Goal: Information Seeking & Learning: Check status

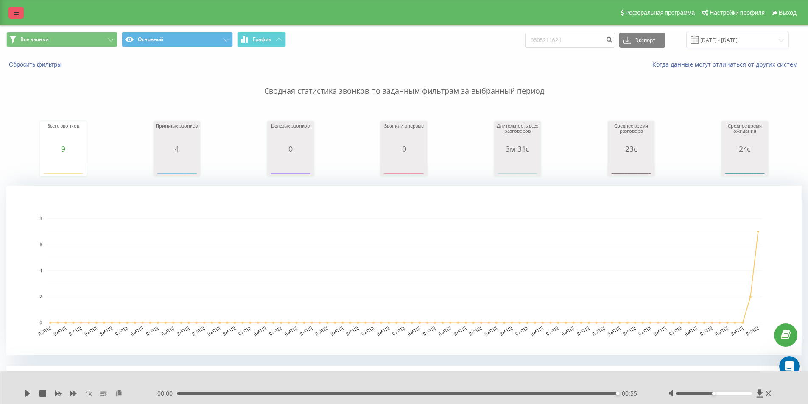
click at [18, 14] on icon at bounding box center [16, 13] width 5 height 6
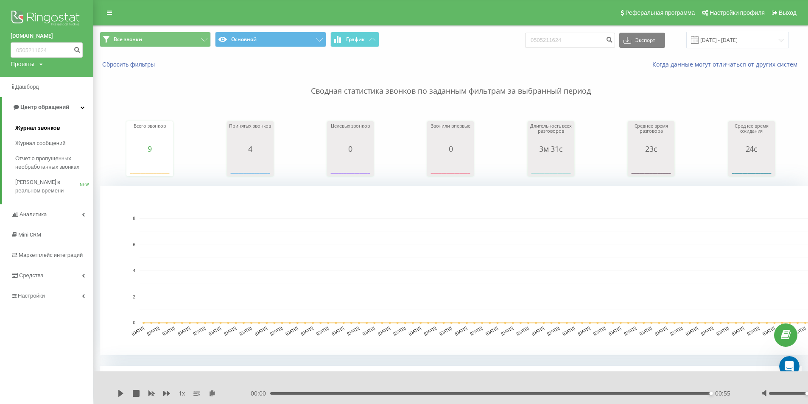
click at [33, 127] on span "Журнал звонков" at bounding box center [37, 128] width 45 height 8
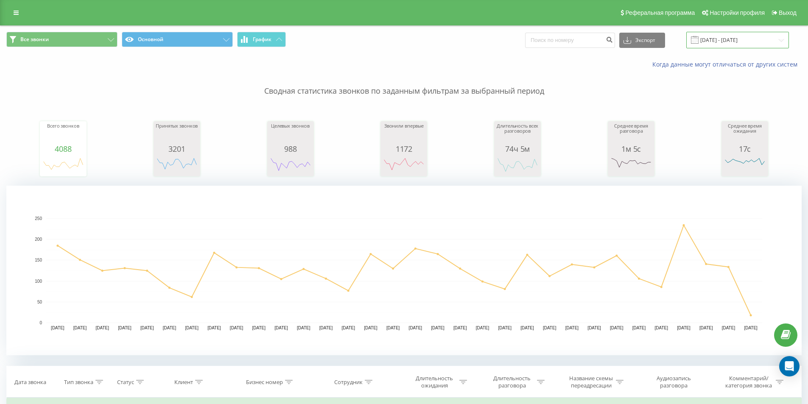
click at [737, 40] on input "[DATE] - [DATE]" at bounding box center [737, 40] width 103 height 17
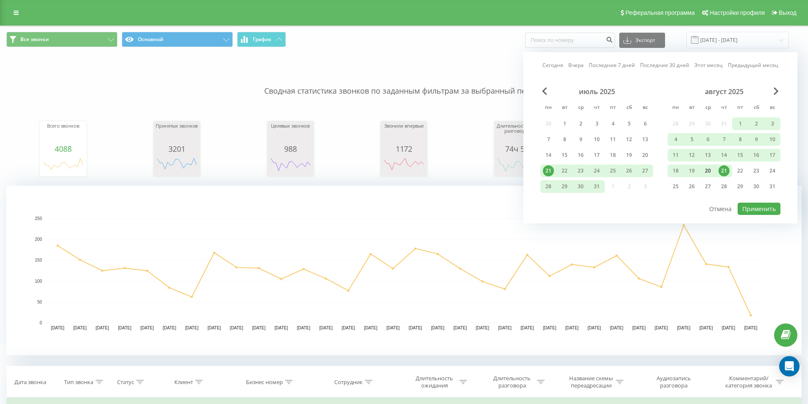
click at [712, 170] on div "20" at bounding box center [708, 170] width 11 height 11
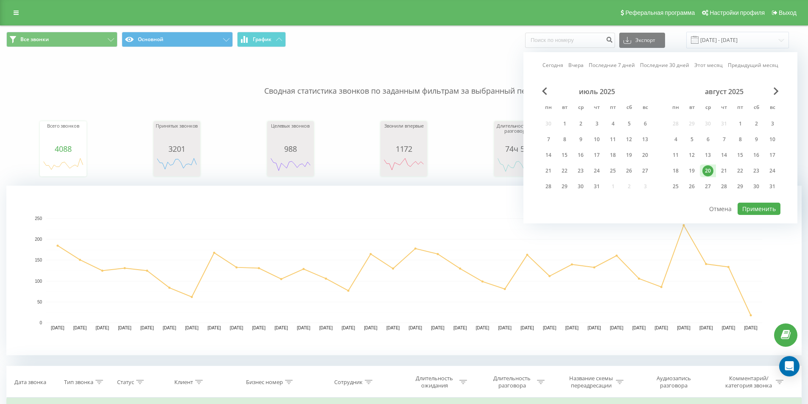
click at [712, 170] on div "20" at bounding box center [708, 170] width 11 height 11
click at [758, 206] on button "Применить" at bounding box center [759, 209] width 43 height 12
type input "[DATE] - [DATE]"
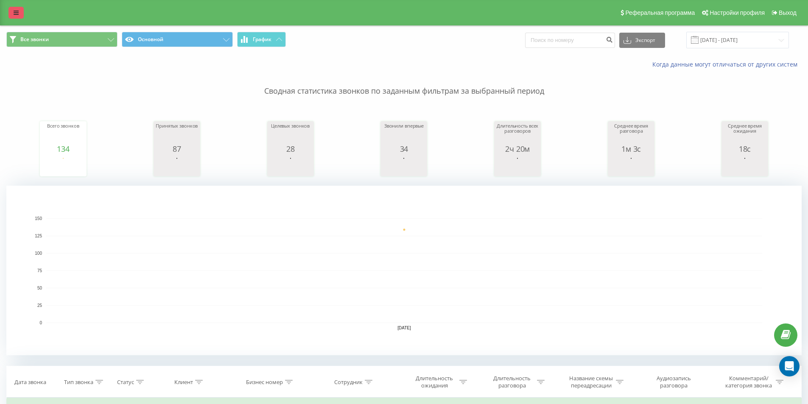
click at [12, 16] on link at bounding box center [15, 13] width 15 height 12
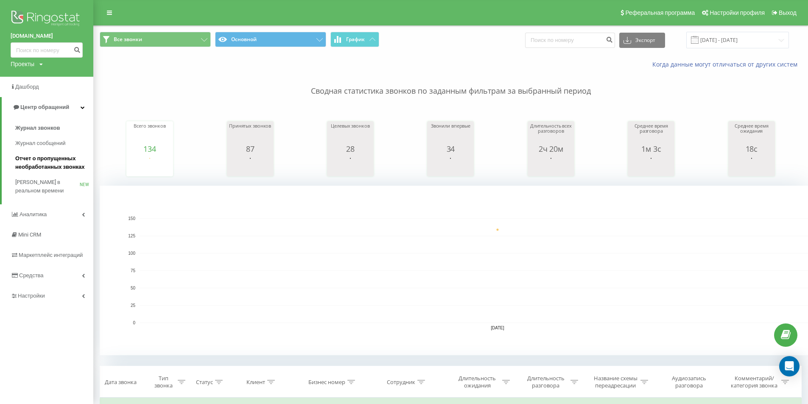
click at [33, 164] on span "Отчет о пропущенных необработанных звонках" at bounding box center [52, 162] width 74 height 17
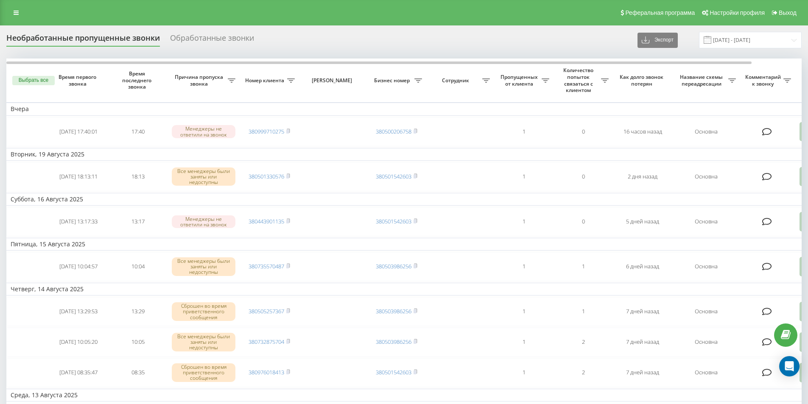
drag, startPoint x: 22, startPoint y: 21, endPoint x: 6, endPoint y: 8, distance: 21.1
click at [22, 20] on div "Реферальная программа Настройки профиля Выход" at bounding box center [404, 12] width 808 height 25
click at [6, 8] on div "Реферальная программа Настройки профиля Выход" at bounding box center [404, 12] width 808 height 25
click at [8, 16] on div "Реферальная программа Настройки профиля Выход" at bounding box center [404, 12] width 808 height 25
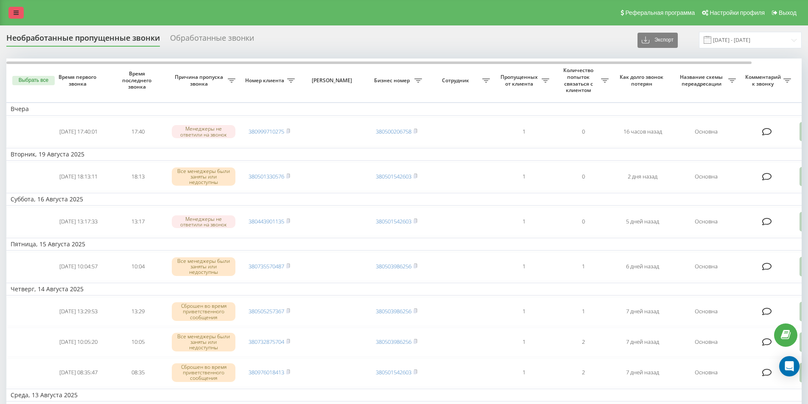
click at [14, 15] on icon at bounding box center [16, 13] width 5 height 6
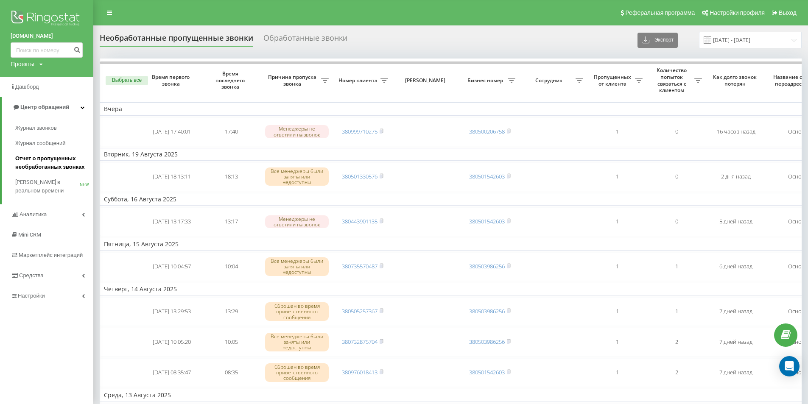
click at [35, 162] on span "Отчет о пропущенных необработанных звонках" at bounding box center [52, 162] width 74 height 17
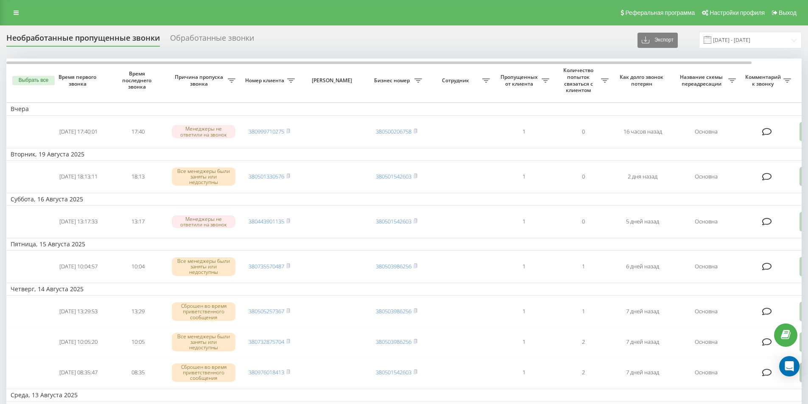
click at [7, 7] on div "Реферальная программа Настройки профиля Выход" at bounding box center [404, 12] width 808 height 25
click at [14, 11] on icon at bounding box center [16, 13] width 5 height 6
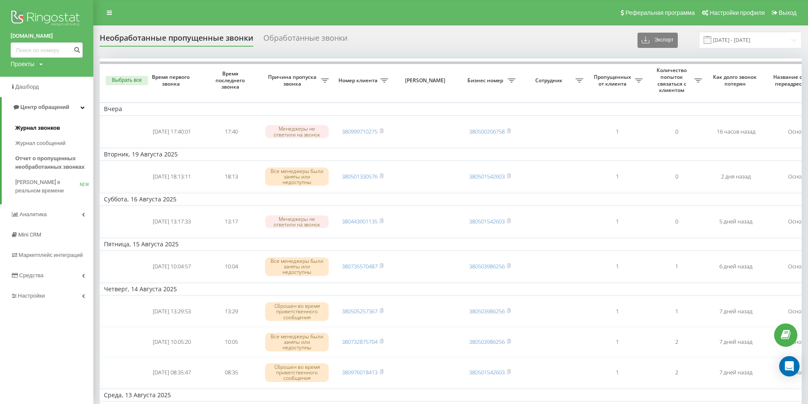
click at [36, 126] on span "Журнал звонков" at bounding box center [37, 128] width 45 height 8
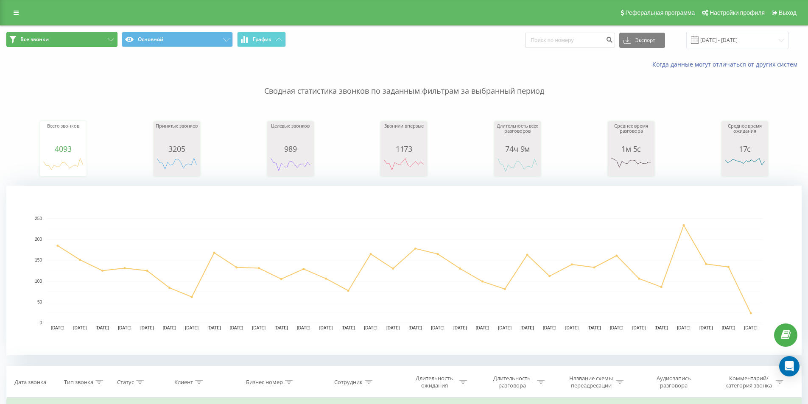
click at [98, 36] on button "Все звонки" at bounding box center [61, 39] width 111 height 15
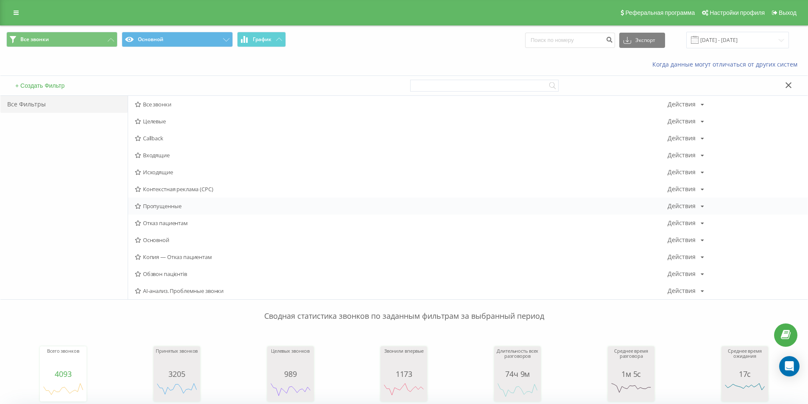
click at [161, 207] on span "Пропущенные" at bounding box center [401, 206] width 533 height 6
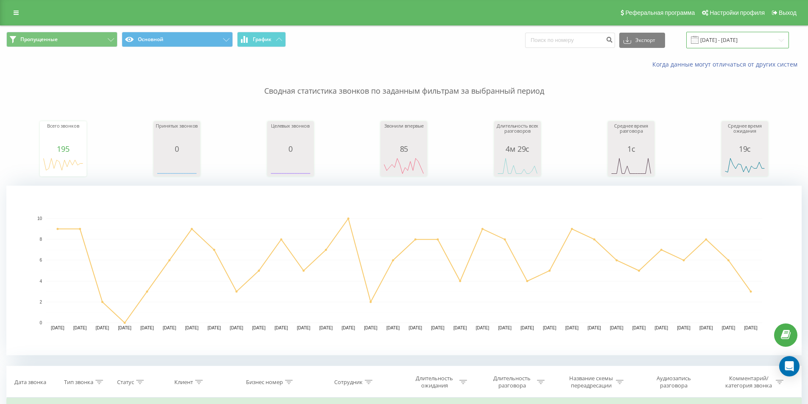
click at [732, 41] on input "[DATE] - [DATE]" at bounding box center [737, 40] width 103 height 17
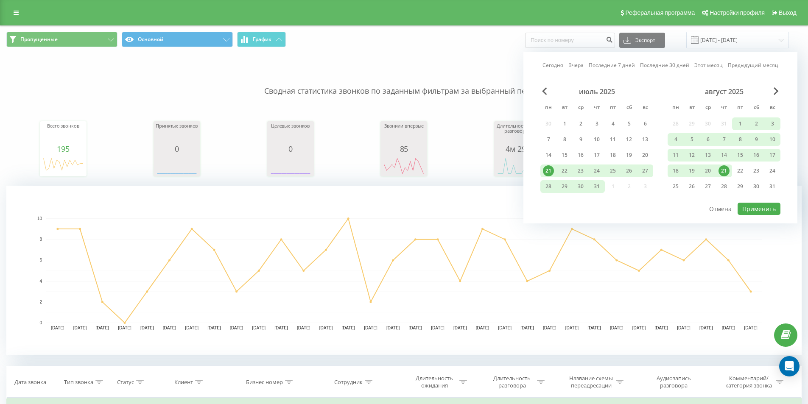
click at [725, 172] on div "21" at bounding box center [724, 170] width 11 height 11
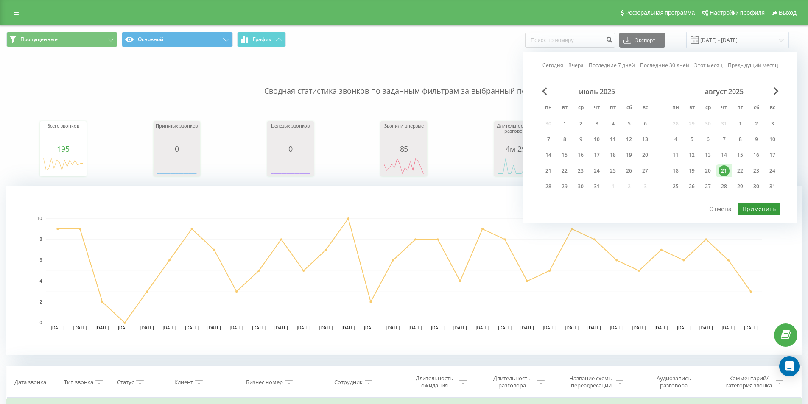
click at [754, 209] on button "Применить" at bounding box center [759, 209] width 43 height 12
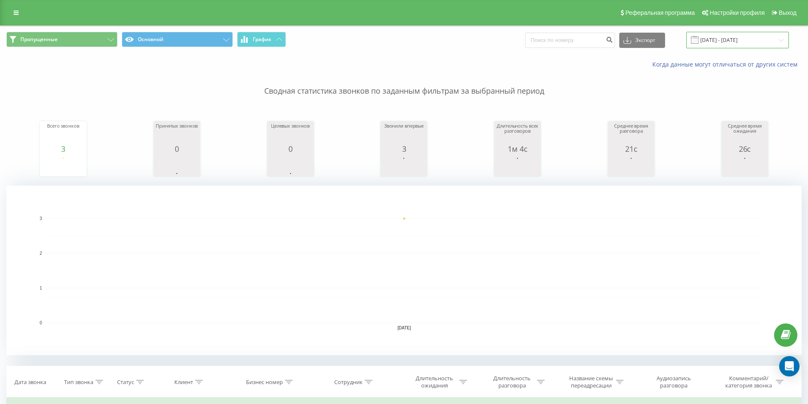
click at [735, 41] on input "[DATE] - [DATE]" at bounding box center [737, 40] width 103 height 17
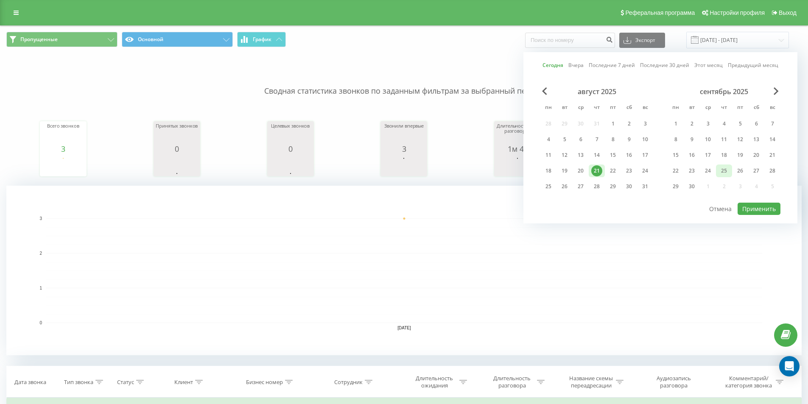
click at [724, 169] on div "25" at bounding box center [724, 170] width 11 height 11
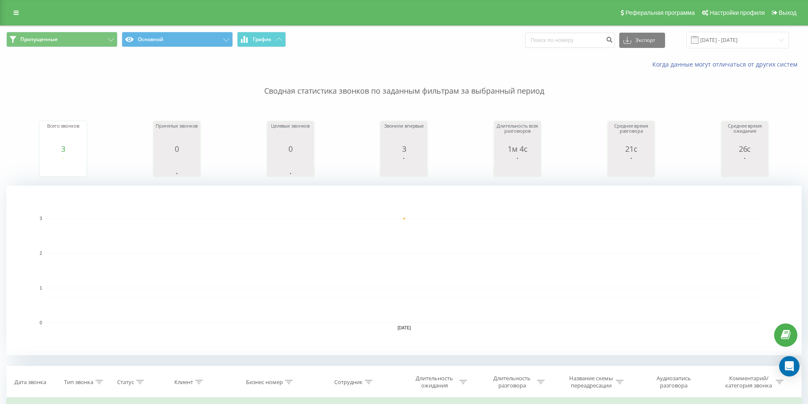
drag, startPoint x: 240, startPoint y: 71, endPoint x: 431, endPoint y: 73, distance: 190.9
click at [241, 71] on p "Сводная статистика звонков по заданным фильтрам за выбранный период" at bounding box center [404, 83] width 796 height 28
click at [720, 40] on input "[DATE] - [DATE]" at bounding box center [737, 40] width 103 height 17
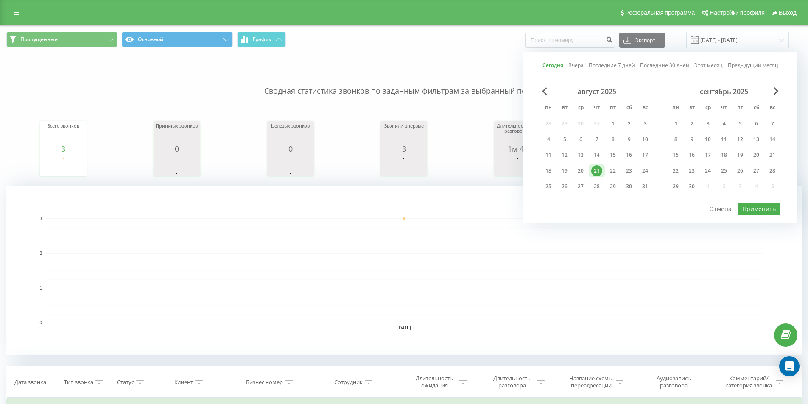
click at [577, 65] on link "Вчера" at bounding box center [576, 65] width 15 height 8
click at [759, 211] on button "Применить" at bounding box center [759, 209] width 43 height 12
type input "[DATE] - [DATE]"
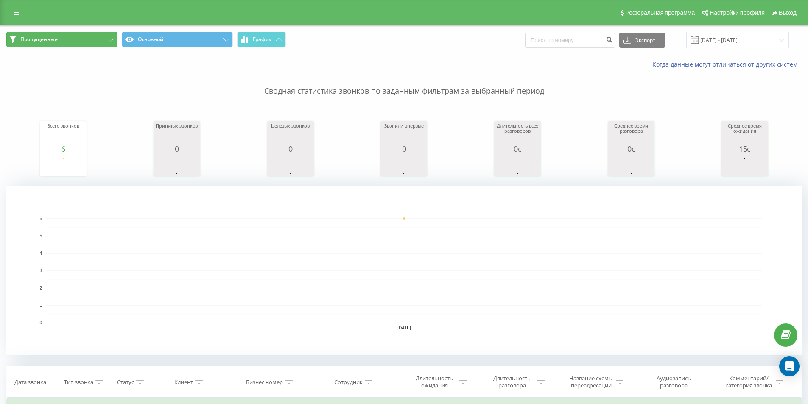
click at [98, 36] on button "Пропущенные" at bounding box center [61, 39] width 111 height 15
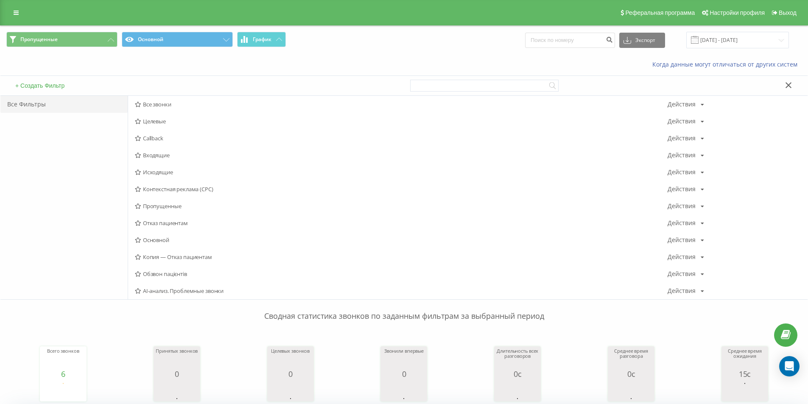
click at [82, 271] on div "Все Фильтры" at bounding box center [63, 198] width 127 height 204
click at [66, 232] on div "Все Фильтры" at bounding box center [63, 198] width 127 height 204
click at [142, 62] on div "Когда данные могут отличаться от других систем" at bounding box center [403, 64] width 807 height 20
click at [157, 76] on div "+ Создать Фильтр" at bounding box center [202, 86] width 404 height 20
click at [107, 39] on button "Пропущенные" at bounding box center [61, 39] width 111 height 15
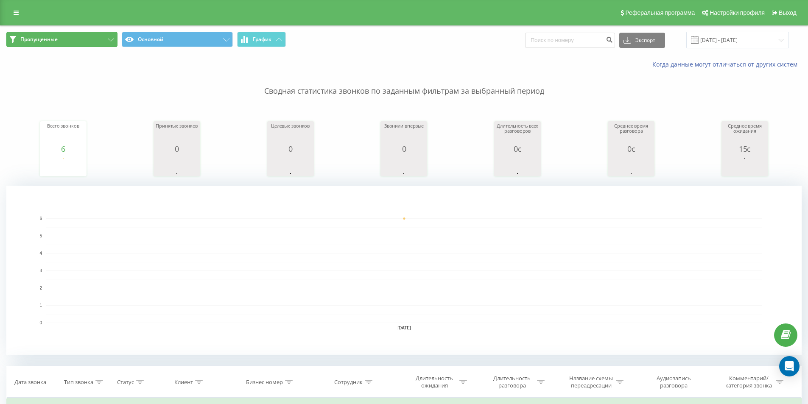
click at [112, 38] on icon at bounding box center [111, 39] width 6 height 3
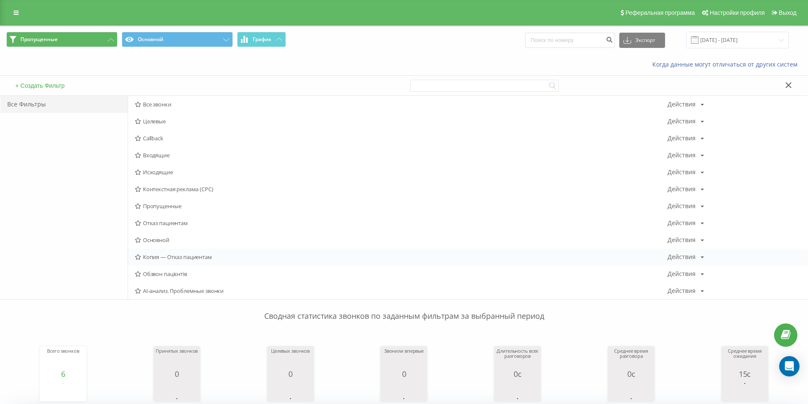
click at [165, 256] on span "Копия — Отказ пациентам" at bounding box center [401, 257] width 533 height 6
